Goal: Check status

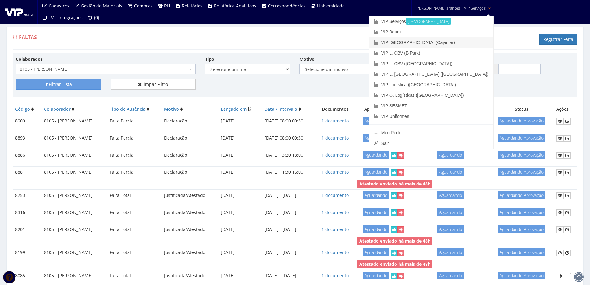
click at [420, 45] on link "VIP [GEOGRAPHIC_DATA] (Cajamar)" at bounding box center [431, 42] width 125 height 11
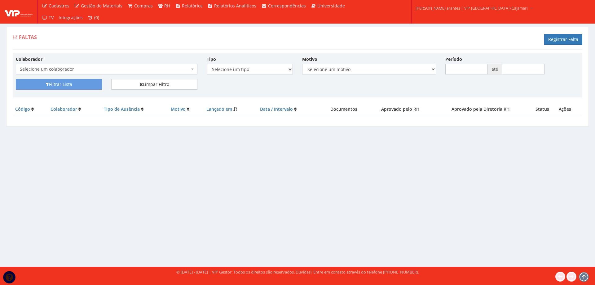
click at [84, 70] on span "Selecione um colaborador" at bounding box center [105, 69] width 170 height 6
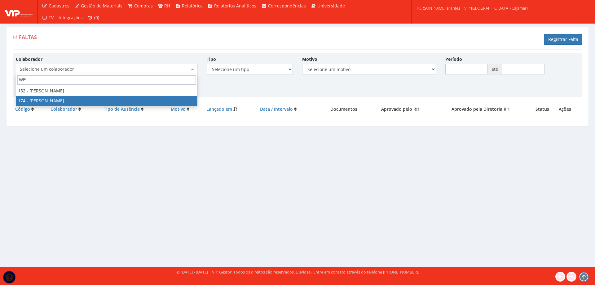
type input "WE"
select select "4063"
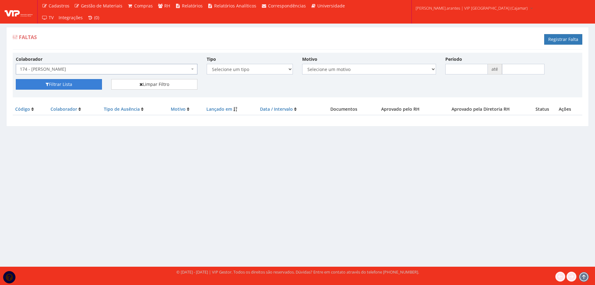
click at [51, 83] on button "Filtrar Lista" at bounding box center [59, 84] width 86 height 11
